Goal: Task Accomplishment & Management: Manage account settings

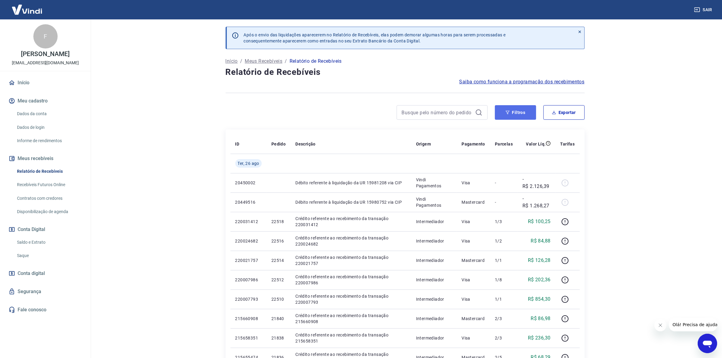
drag, startPoint x: 514, startPoint y: 113, endPoint x: 506, endPoint y: 105, distance: 11.0
click at [514, 112] on button "Filtros" at bounding box center [515, 112] width 41 height 15
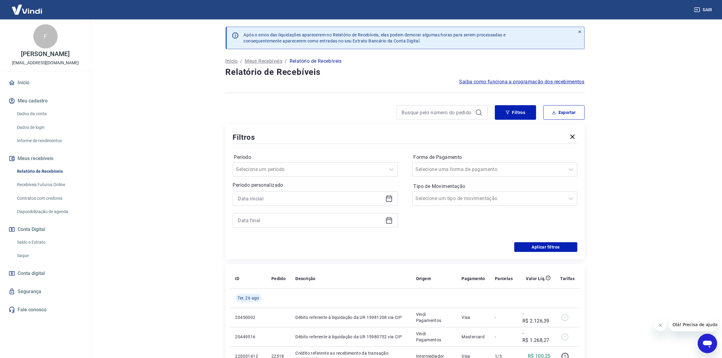
click at [390, 199] on icon at bounding box center [388, 198] width 7 height 7
click at [293, 160] on label "Período" at bounding box center [315, 157] width 162 height 7
click at [387, 199] on icon at bounding box center [388, 198] width 7 height 7
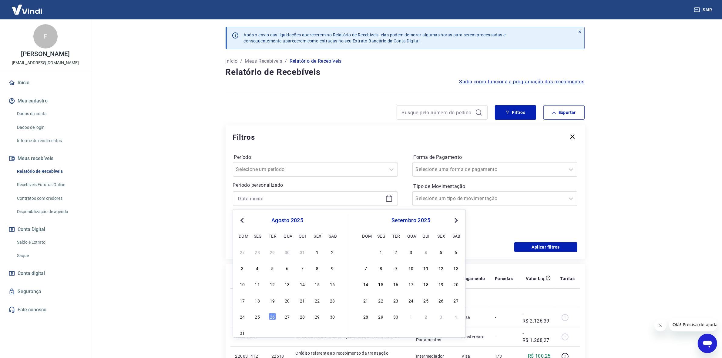
click at [243, 219] on span "Previous Month" at bounding box center [243, 220] width 0 height 7
click at [239, 219] on button "Previous Month" at bounding box center [242, 220] width 7 height 7
click at [243, 252] on div "1" at bounding box center [242, 251] width 7 height 7
click at [243, 251] on div "Aplicar filtros" at bounding box center [405, 247] width 344 height 10
type input "[DATE]"
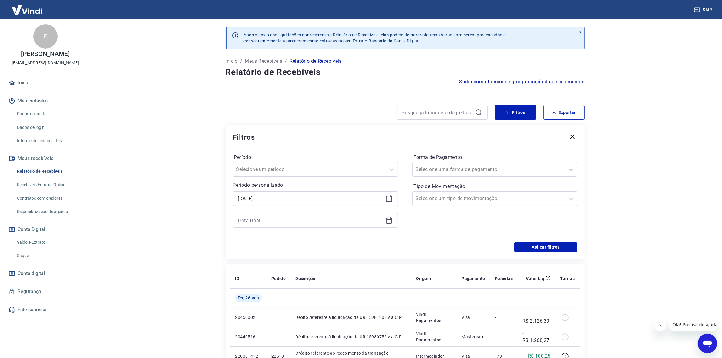
click at [388, 218] on icon at bounding box center [388, 220] width 7 height 7
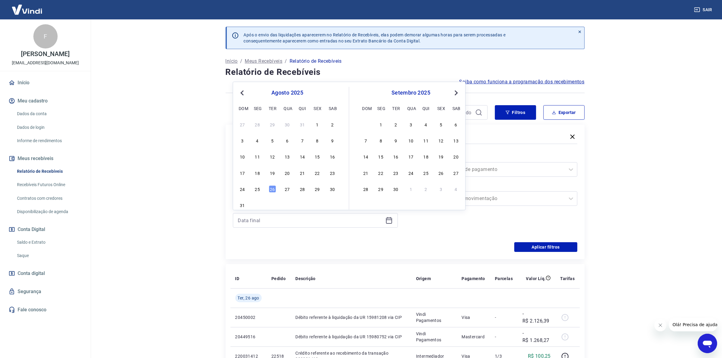
click at [243, 95] on button "Previous Month" at bounding box center [242, 92] width 7 height 7
click at [259, 190] on div "30" at bounding box center [257, 189] width 7 height 7
type input "[DATE]"
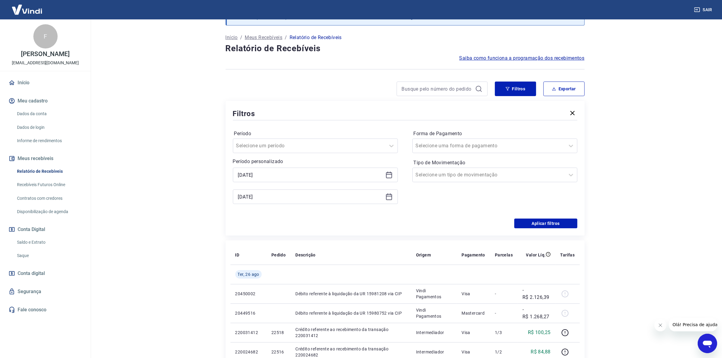
scroll to position [76, 0]
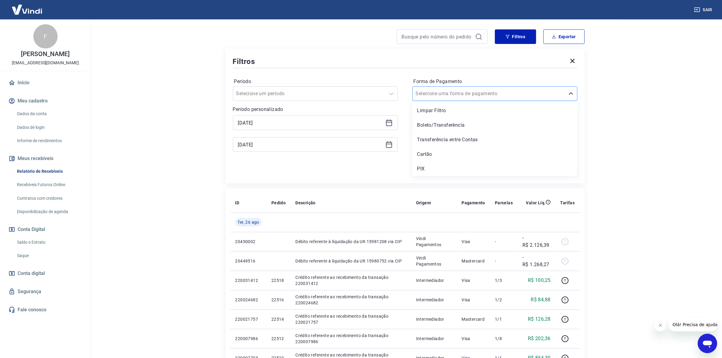
click at [443, 94] on input "Forma de Pagamento" at bounding box center [446, 93] width 61 height 7
click at [403, 95] on div "Período Selecione um período Período personalizado Selected date: domingo, 1 de…" at bounding box center [405, 117] width 344 height 97
click at [433, 121] on input "Tipo de Movimentação" at bounding box center [446, 122] width 61 height 7
click at [431, 120] on input "Tipo de Movimentação" at bounding box center [446, 122] width 61 height 7
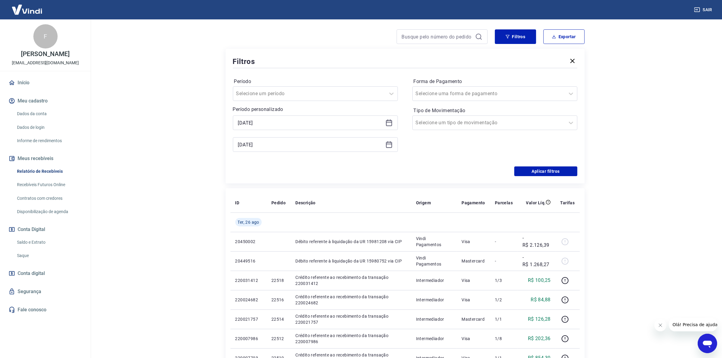
click at [368, 180] on div "Filtros Período Selecione um período Período personalizado Selected date: domin…" at bounding box center [405, 116] width 359 height 135
click at [562, 170] on button "Aplicar filtros" at bounding box center [545, 171] width 63 height 10
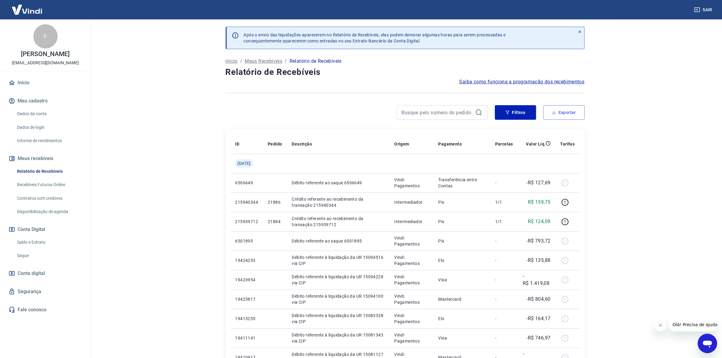
click at [567, 112] on button "Exportar" at bounding box center [563, 112] width 41 height 15
type input "[DATE]"
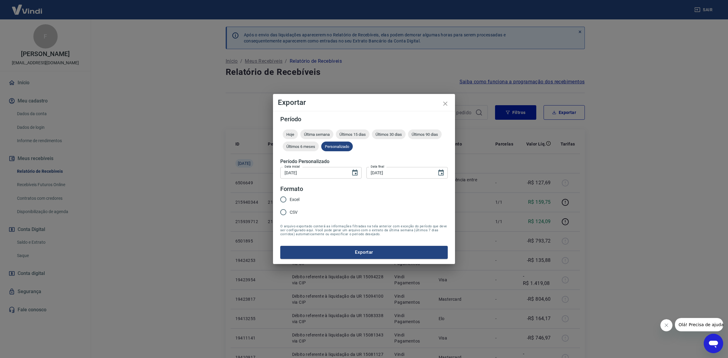
click at [291, 200] on span "Excel" at bounding box center [295, 199] width 10 height 6
click at [290, 200] on input "Excel" at bounding box center [283, 199] width 13 height 13
radio input "true"
click at [370, 249] on button "Exportar" at bounding box center [363, 252] width 167 height 13
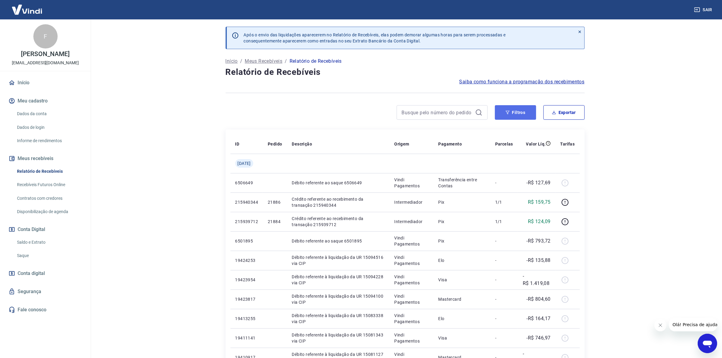
click at [518, 111] on button "Filtros" at bounding box center [515, 112] width 41 height 15
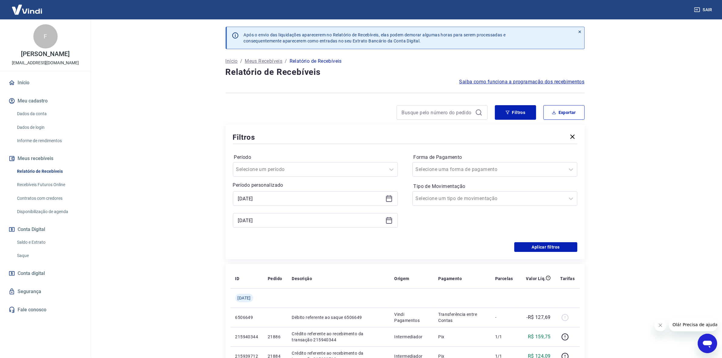
click at [391, 200] on icon at bounding box center [389, 199] width 6 height 6
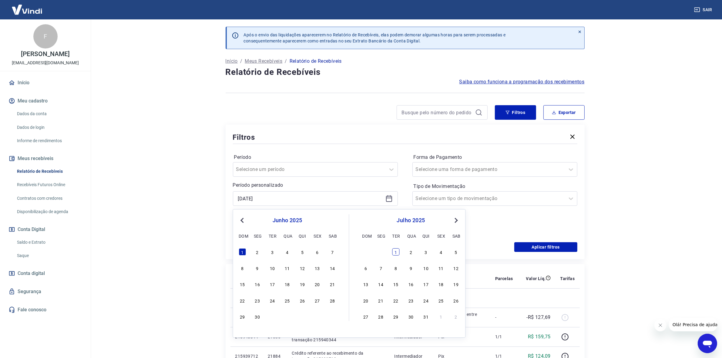
click at [396, 251] on div "1" at bounding box center [395, 251] width 7 height 7
type input "[DATE]"
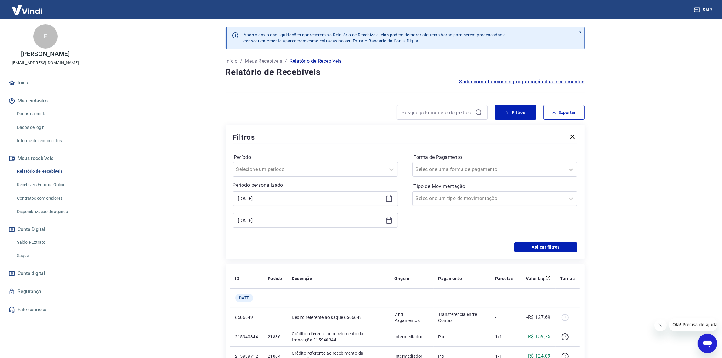
click at [388, 220] on icon at bounding box center [388, 220] width 7 height 7
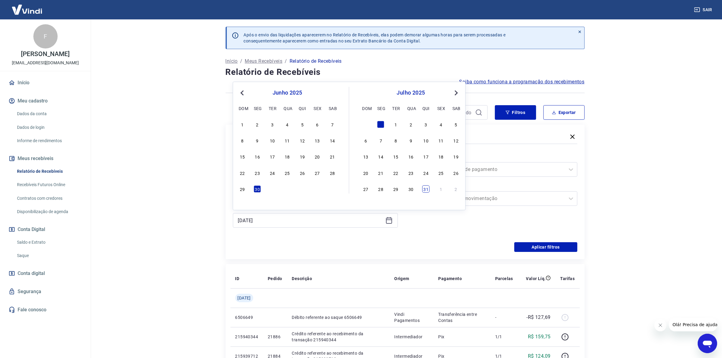
click at [426, 190] on div "31" at bounding box center [425, 189] width 7 height 7
type input "[DATE]"
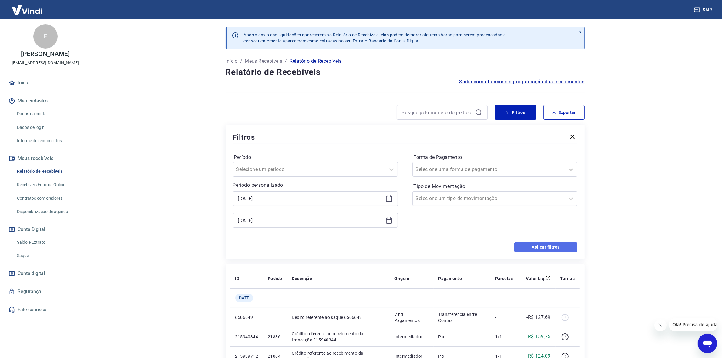
click at [555, 246] on button "Aplicar filtros" at bounding box center [545, 247] width 63 height 10
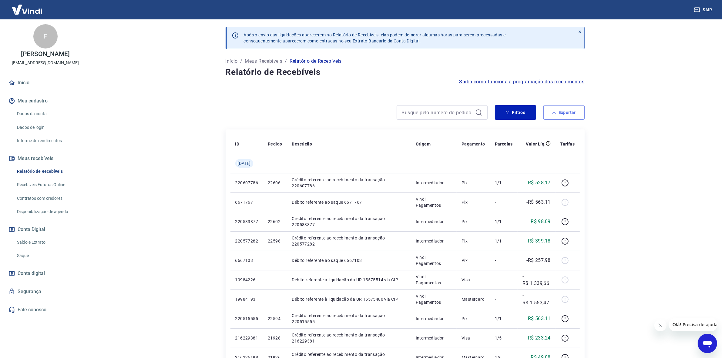
click at [559, 113] on button "Exportar" at bounding box center [563, 112] width 41 height 15
type input "[DATE]"
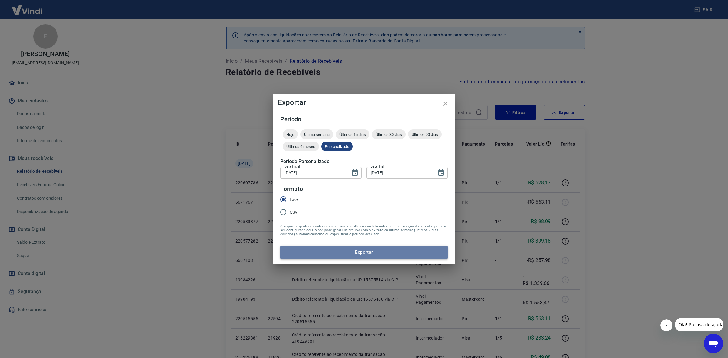
click at [358, 251] on button "Exportar" at bounding box center [363, 252] width 167 height 13
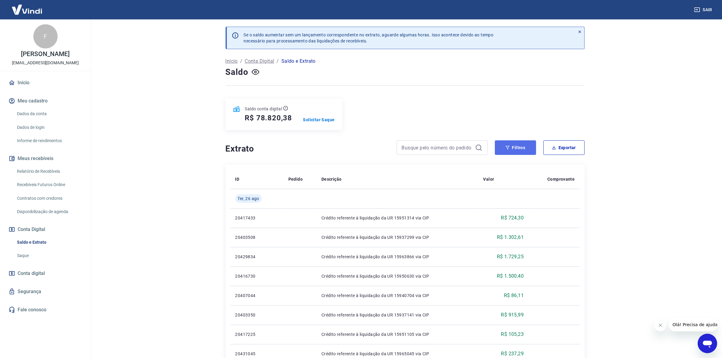
click at [507, 147] on icon "button" at bounding box center [507, 148] width 4 height 4
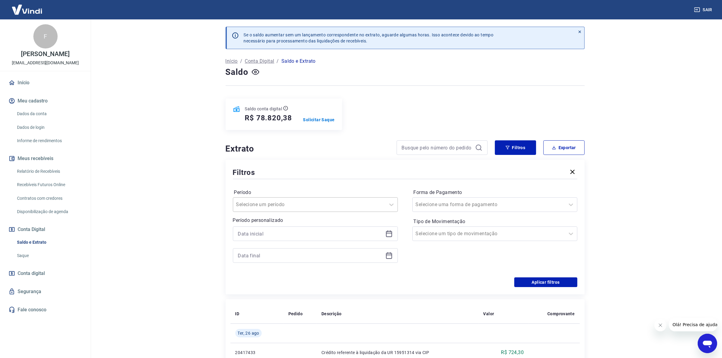
click at [318, 206] on div at bounding box center [309, 204] width 146 height 8
click at [299, 235] on input at bounding box center [310, 233] width 145 height 9
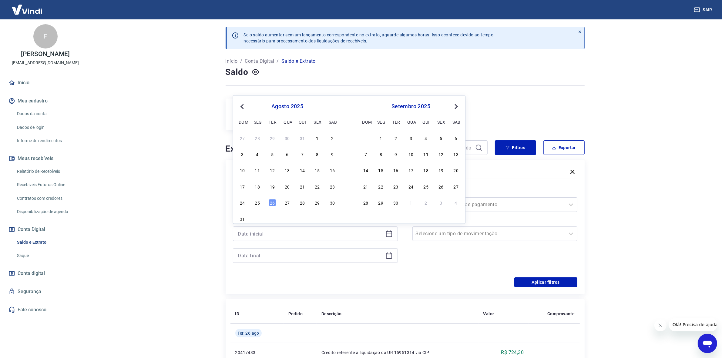
click at [243, 108] on span "Previous Month" at bounding box center [243, 106] width 0 height 7
click at [242, 137] on div "1" at bounding box center [242, 137] width 7 height 7
type input "[DATE]"
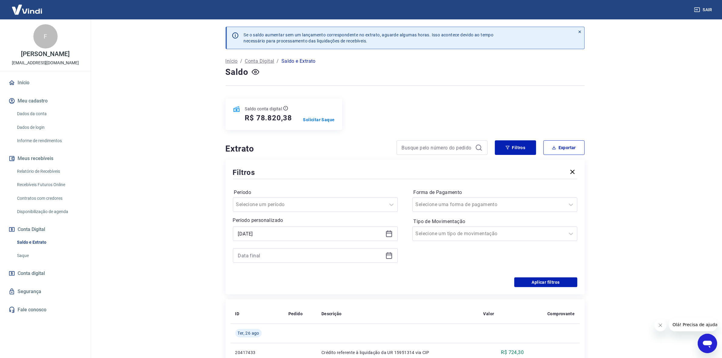
click at [385, 259] on icon at bounding box center [388, 255] width 7 height 7
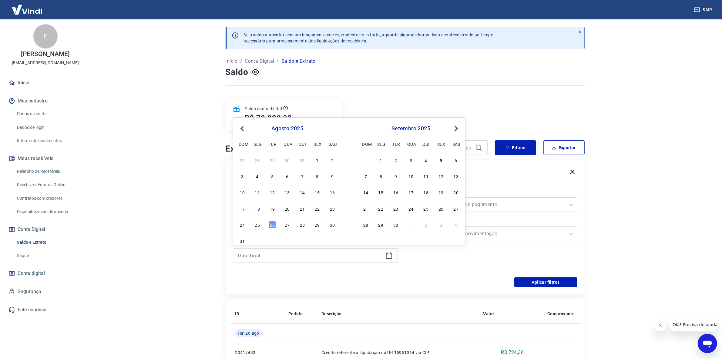
click at [238, 129] on div "agosto 2025" at bounding box center [287, 128] width 99 height 7
click at [240, 126] on button "Previous Month" at bounding box center [242, 128] width 7 height 7
drag, startPoint x: 259, startPoint y: 226, endPoint x: 503, endPoint y: 299, distance: 254.7
click at [259, 226] on div "30" at bounding box center [257, 224] width 7 height 7
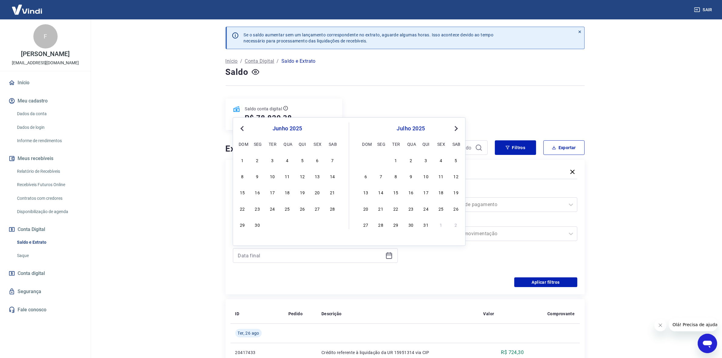
type input "[DATE]"
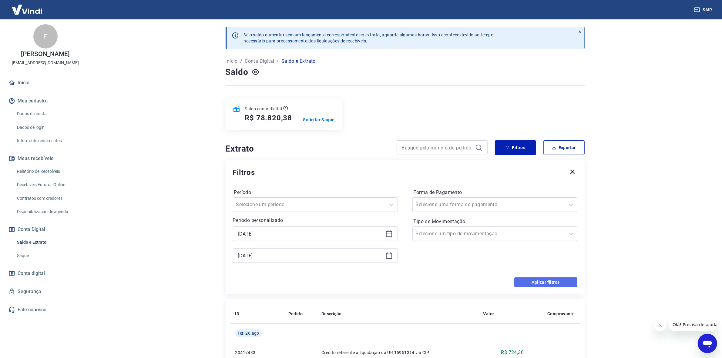
click at [529, 284] on button "Aplicar filtros" at bounding box center [545, 282] width 63 height 10
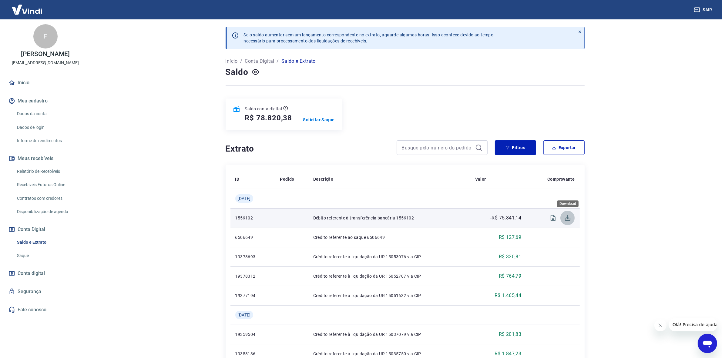
click at [569, 219] on icon "Download" at bounding box center [567, 217] width 7 height 7
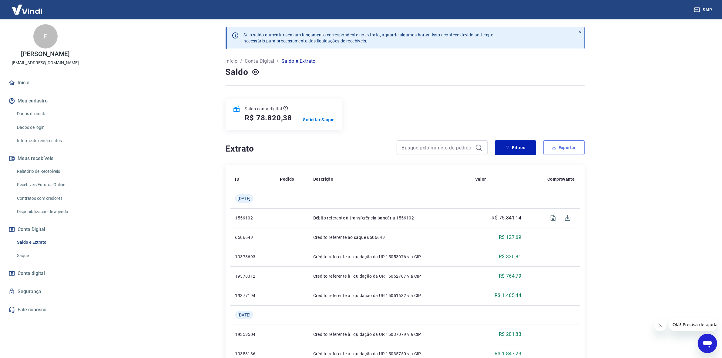
click at [568, 148] on button "Exportar" at bounding box center [563, 147] width 41 height 15
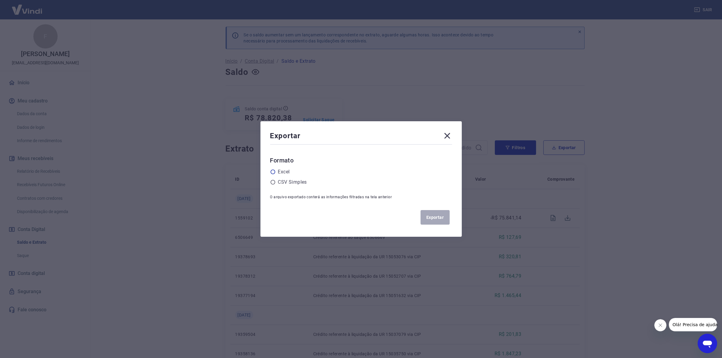
click at [286, 173] on label "Excel" at bounding box center [284, 171] width 12 height 7
click at [0, 0] on input "radio" at bounding box center [0, 0] width 0 height 0
click at [438, 216] on button "Exportar" at bounding box center [434, 217] width 29 height 15
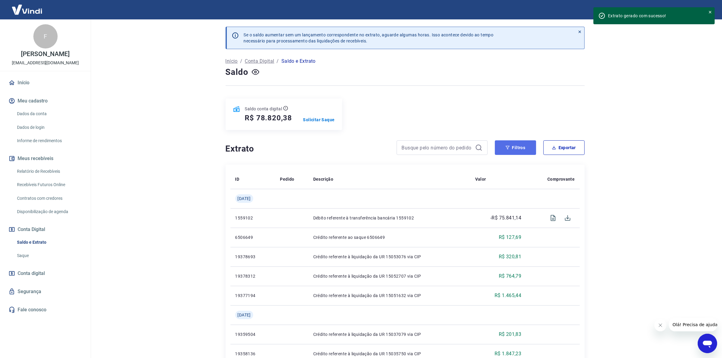
click at [522, 149] on button "Filtros" at bounding box center [515, 147] width 41 height 15
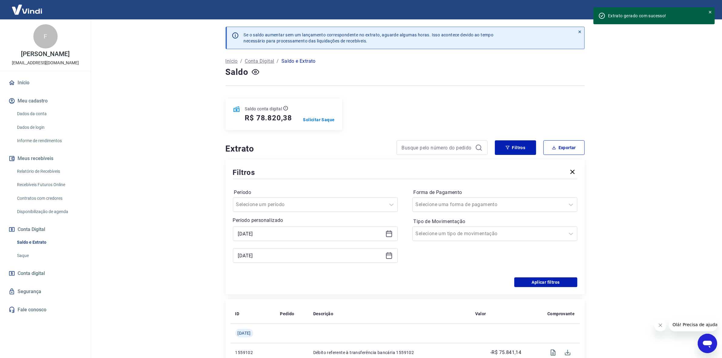
click at [390, 236] on icon at bounding box center [388, 233] width 7 height 7
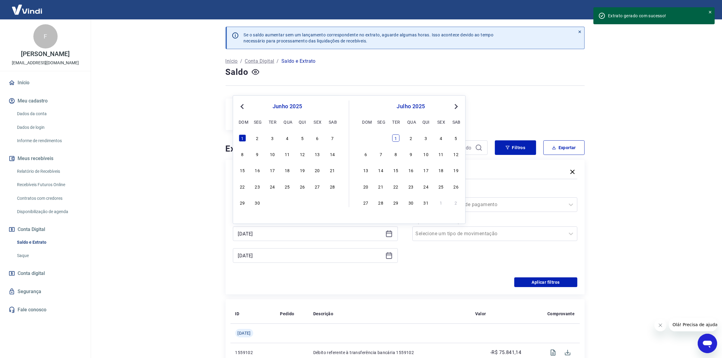
click at [392, 139] on div "1" at bounding box center [395, 137] width 7 height 7
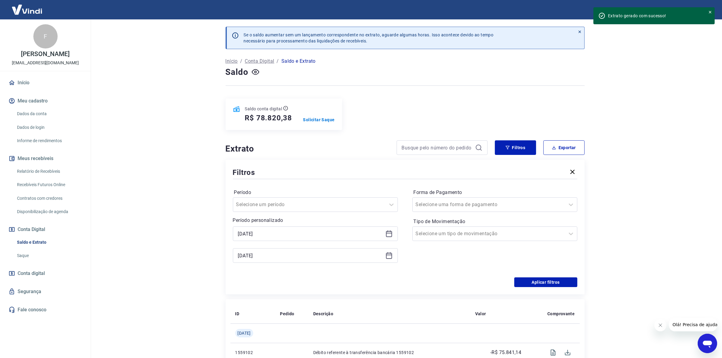
type input "[DATE]"
click at [390, 255] on icon at bounding box center [388, 255] width 7 height 7
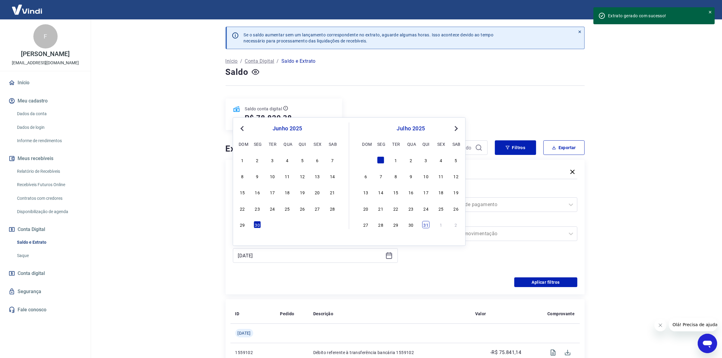
click at [425, 225] on div "31" at bounding box center [425, 224] width 7 height 7
type input "[DATE]"
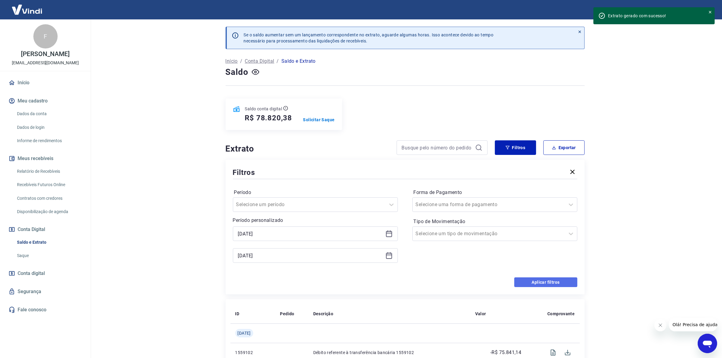
click at [528, 281] on button "Aplicar filtros" at bounding box center [545, 282] width 63 height 10
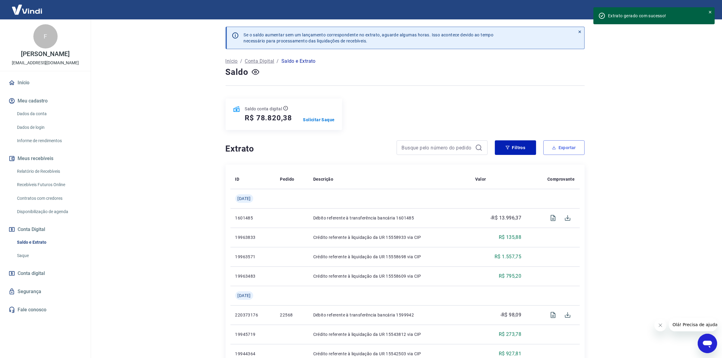
click at [553, 148] on icon "button" at bounding box center [554, 148] width 4 height 4
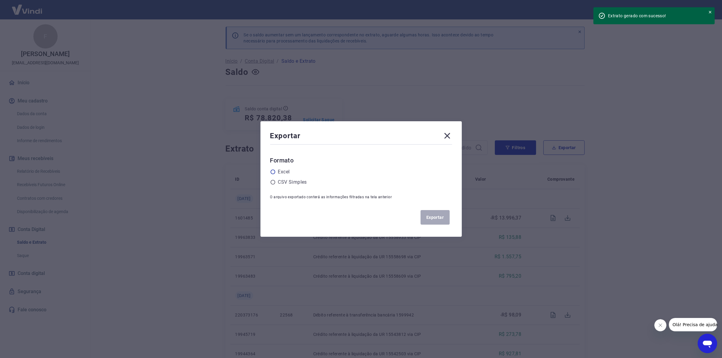
click at [286, 171] on label "Excel" at bounding box center [284, 171] width 12 height 7
click at [0, 0] on input "radio" at bounding box center [0, 0] width 0 height 0
click at [444, 214] on button "Exportar" at bounding box center [434, 217] width 29 height 15
